Goal: Register for event/course

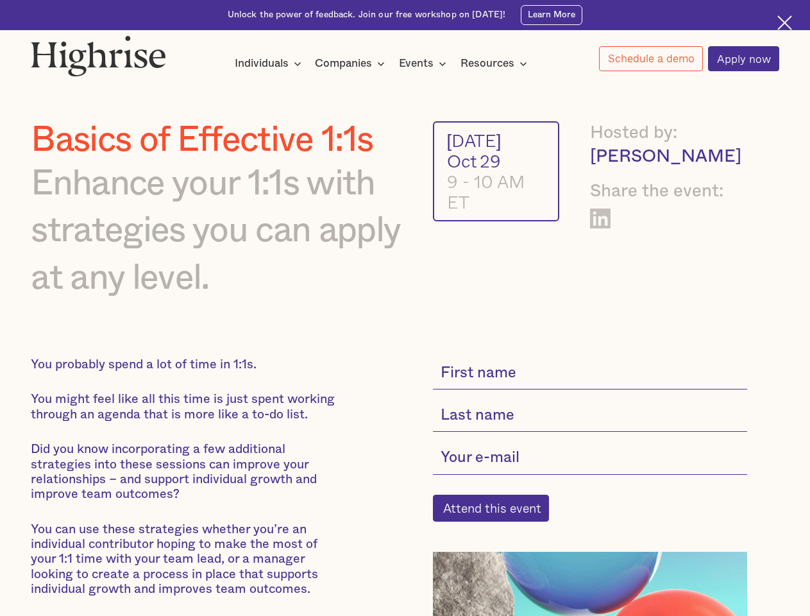
click at [268, 64] on div "Individuals" at bounding box center [262, 63] width 54 height 15
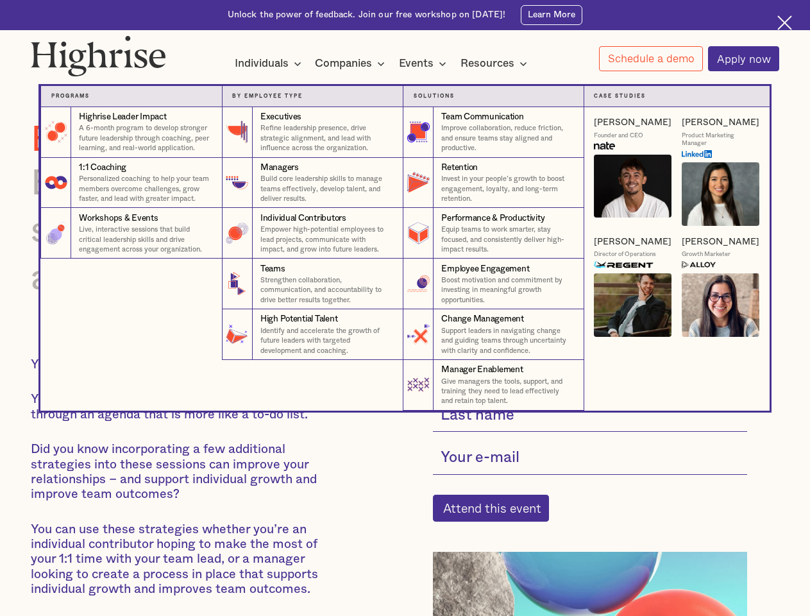
click at [352, 64] on div "Companies" at bounding box center [343, 63] width 57 height 15
click at [426, 64] on div "Events" at bounding box center [416, 63] width 35 height 15
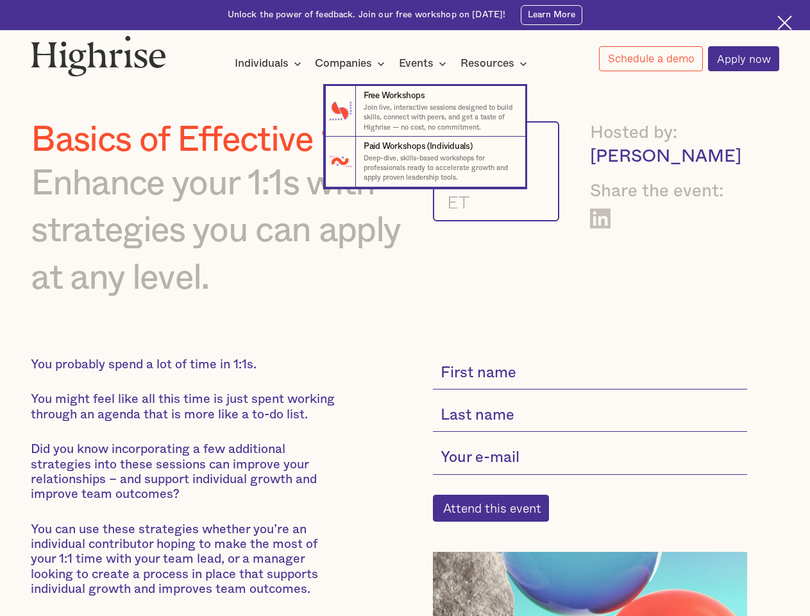
click at [498, 64] on div "Resources" at bounding box center [488, 63] width 54 height 15
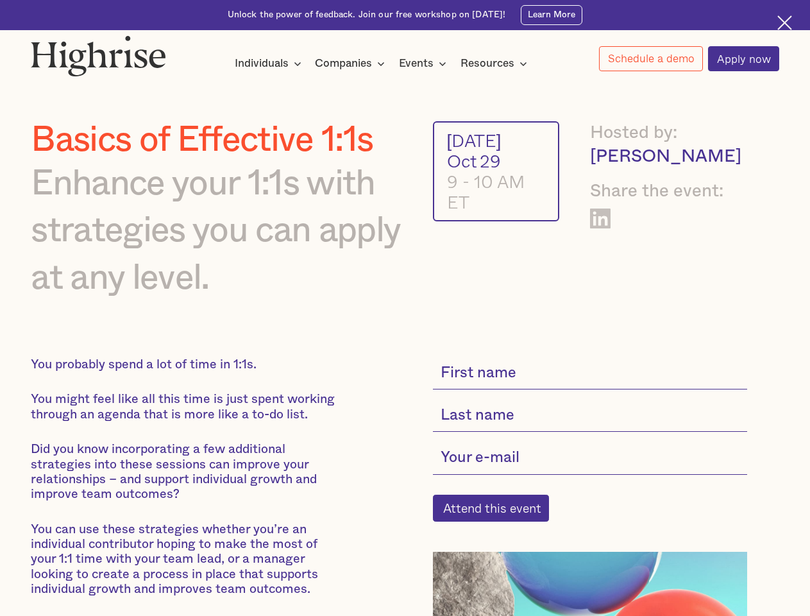
click at [651, 59] on link "Schedule a demo" at bounding box center [651, 58] width 104 height 25
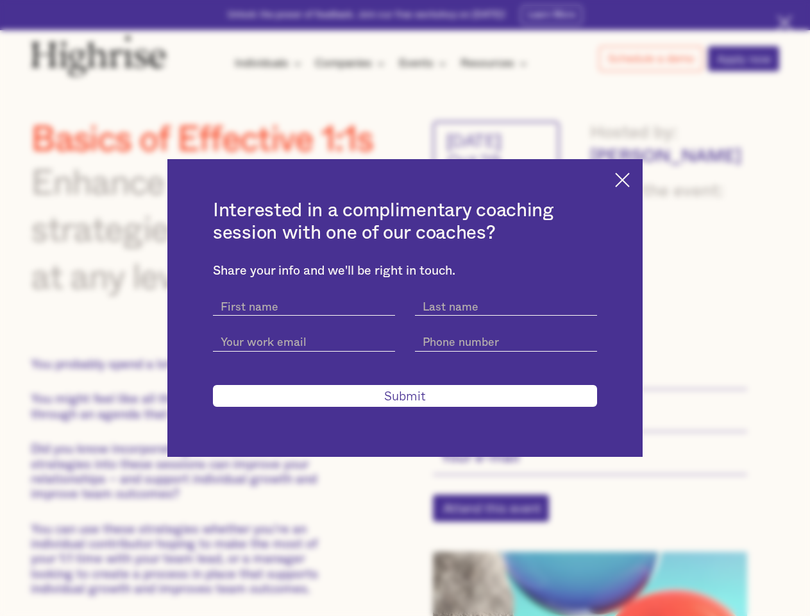
click at [498, 516] on div "Interested in a complimentary coaching session with one of our coaches? Share y…" at bounding box center [405, 308] width 810 height 616
